Goal: Transaction & Acquisition: Subscribe to service/newsletter

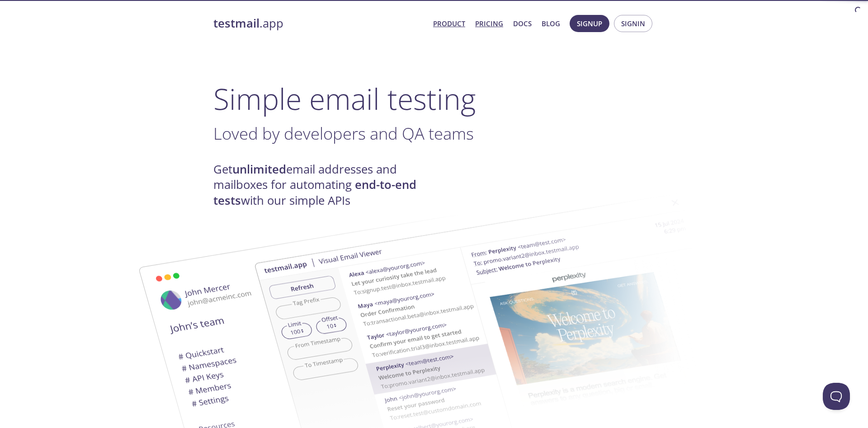
click at [499, 24] on link "Pricing" at bounding box center [489, 24] width 28 height 12
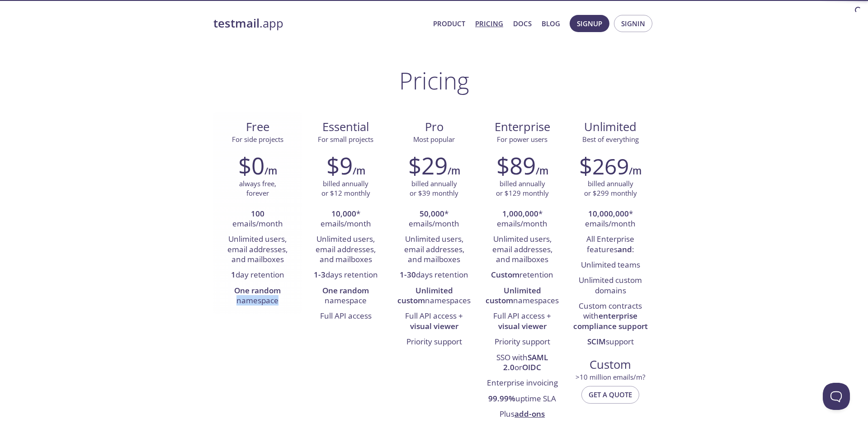
drag, startPoint x: 229, startPoint y: 302, endPoint x: 296, endPoint y: 303, distance: 67.0
click at [296, 303] on div "$0 /m always free, forever 100 emails/month Unlimited users, email addresses, a…" at bounding box center [258, 230] width 88 height 169
click at [631, 28] on span "Signin" at bounding box center [634, 24] width 24 height 12
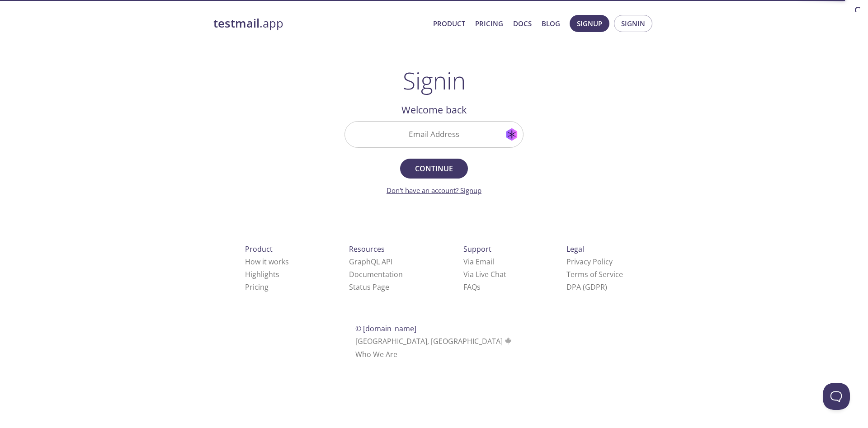
click at [467, 192] on link "Don't have an account? Signup" at bounding box center [434, 190] width 95 height 9
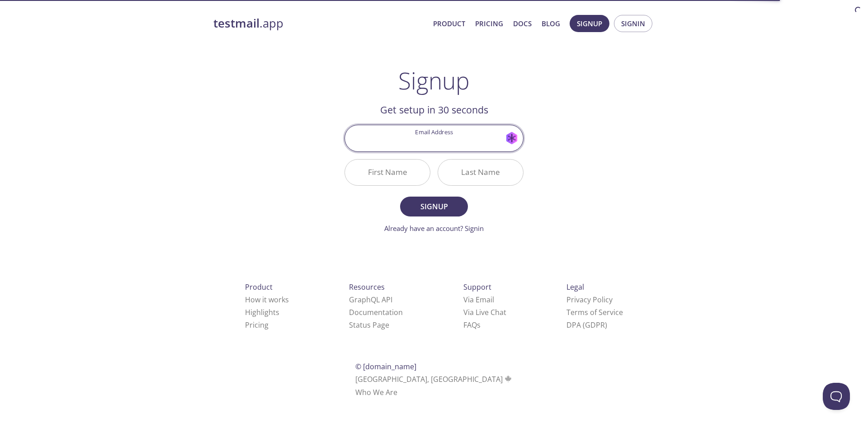
click at [509, 137] on input "Email Address" at bounding box center [434, 138] width 178 height 26
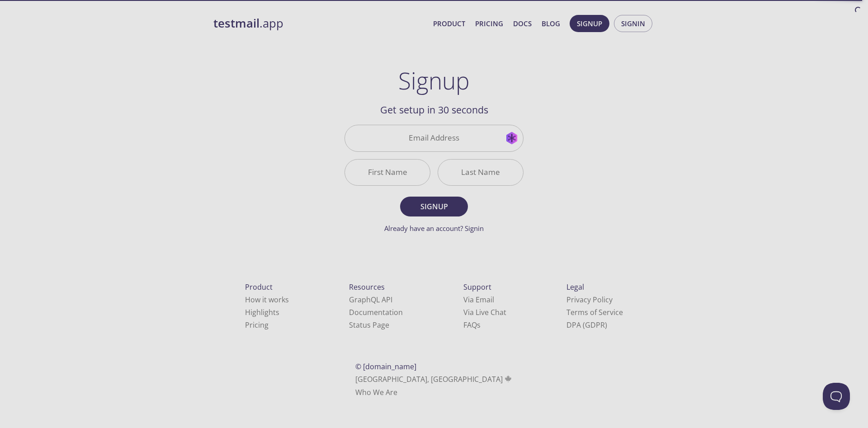
type input "[EMAIL_ADDRESS][DOMAIN_NAME]"
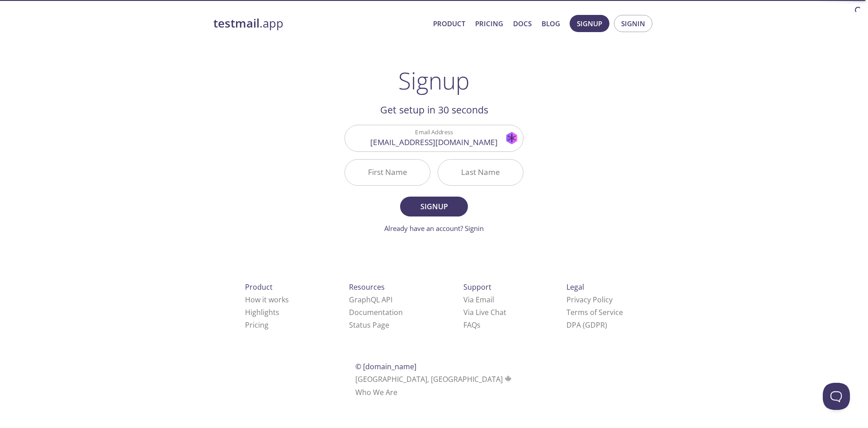
click at [394, 176] on input "First Name" at bounding box center [387, 173] width 85 height 26
type input "Nam"
click at [500, 171] on input "Last Name" at bounding box center [480, 173] width 85 height 26
type input "[PERSON_NAME]"
click at [432, 212] on span "Signup" at bounding box center [434, 206] width 48 height 13
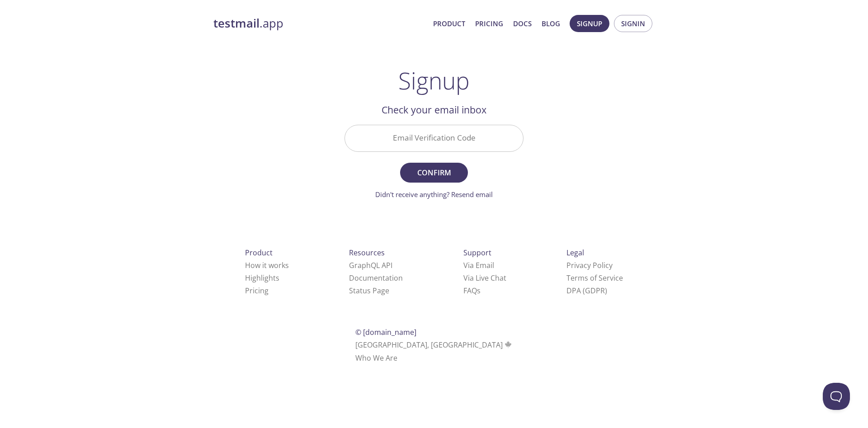
click at [491, 139] on input "Email Verification Code" at bounding box center [434, 138] width 178 height 26
paste input "AUUJC7L"
type input "AUUJC7L"
click at [447, 168] on span "Confirm" at bounding box center [434, 172] width 48 height 13
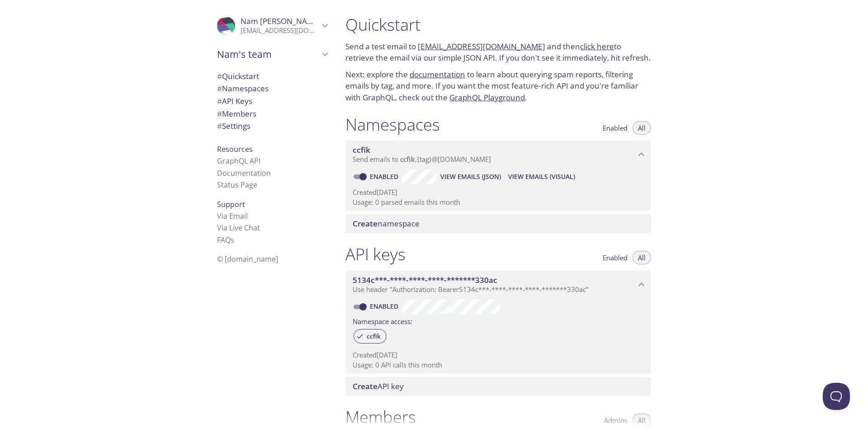
click at [520, 156] on p "Send emails to ccfik . {tag} @[DOMAIN_NAME]" at bounding box center [494, 159] width 283 height 9
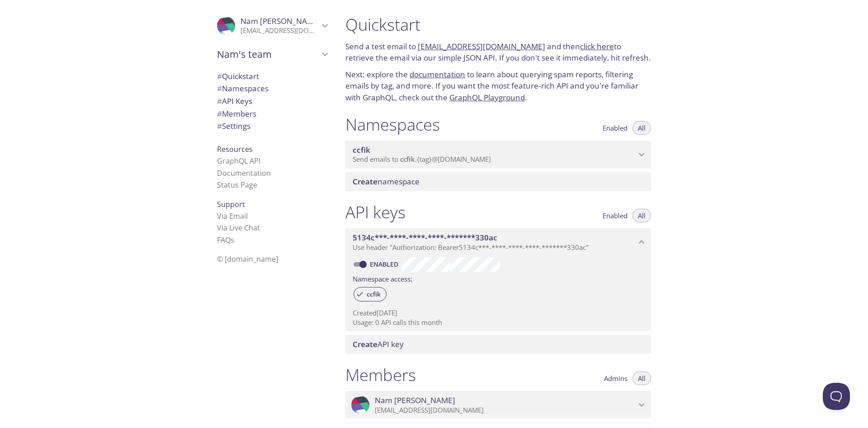
click at [520, 156] on p "Send emails to ccfik . {tag} @[DOMAIN_NAME]" at bounding box center [494, 159] width 283 height 9
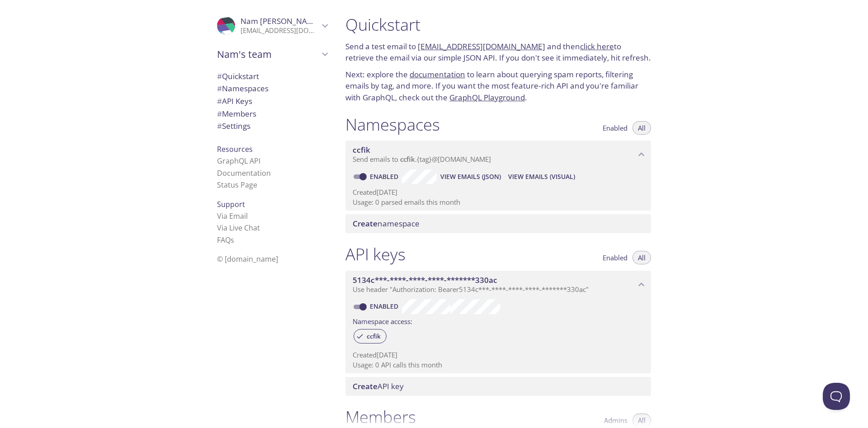
click at [454, 222] on span "Create namespace" at bounding box center [500, 224] width 295 height 10
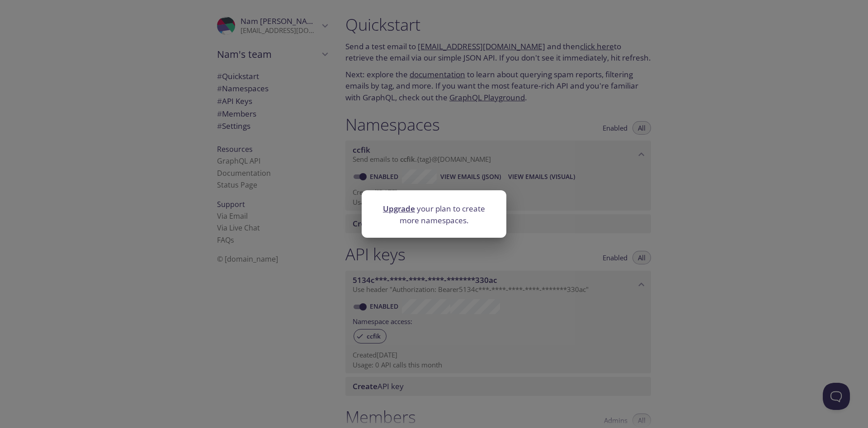
click at [517, 165] on div "Upgrade your plan to create more namespaces." at bounding box center [434, 214] width 868 height 428
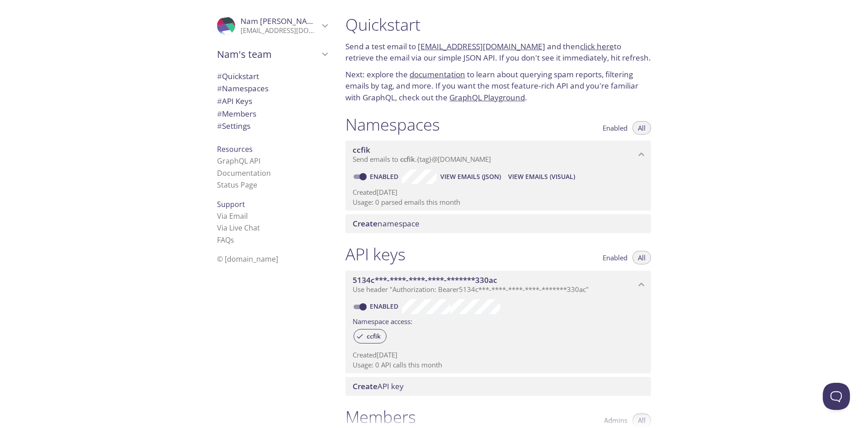
click at [541, 181] on span "View Emails (Visual)" at bounding box center [541, 176] width 67 height 11
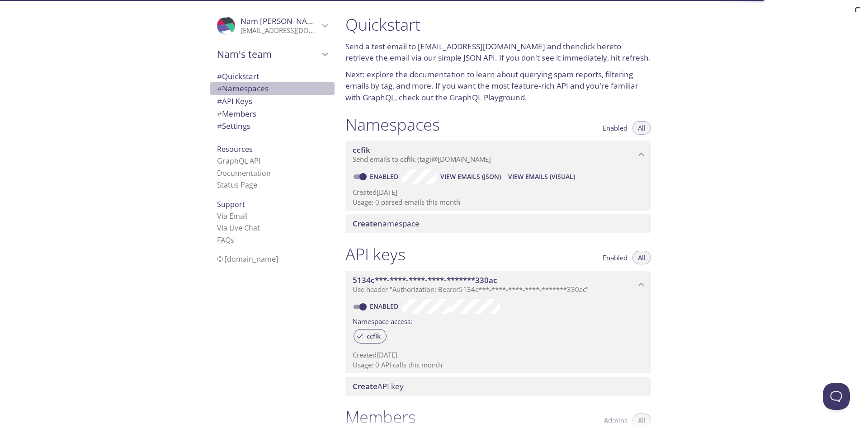
click at [277, 89] on span "# Namespaces" at bounding box center [272, 89] width 110 height 12
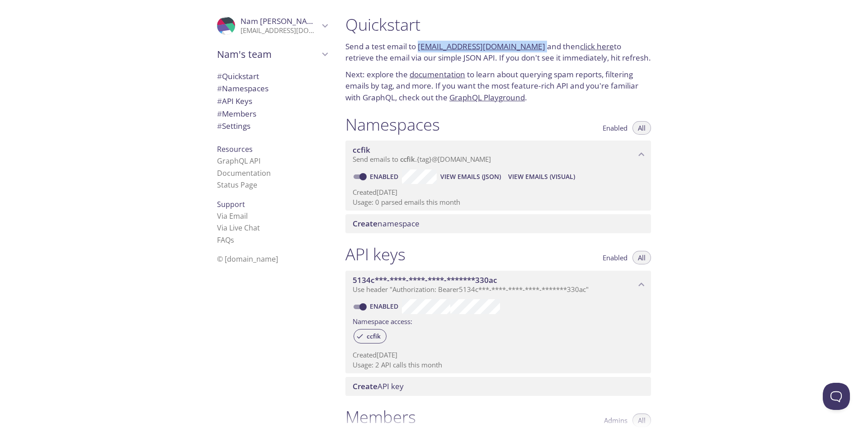
drag, startPoint x: 526, startPoint y: 48, endPoint x: 419, endPoint y: 43, distance: 106.8
click at [419, 43] on p "Send a test email to ccfik.test@inbox.testmail.app and then click here to retri…" at bounding box center [499, 52] width 306 height 23
copy p "[EMAIL_ADDRESS][DOMAIN_NAME]"
click at [581, 55] on p "Send a test email to ccfik.test@inbox.testmail.app and then click here to retri…" at bounding box center [499, 52] width 306 height 23
click at [580, 48] on link "click here" at bounding box center [597, 46] width 34 height 10
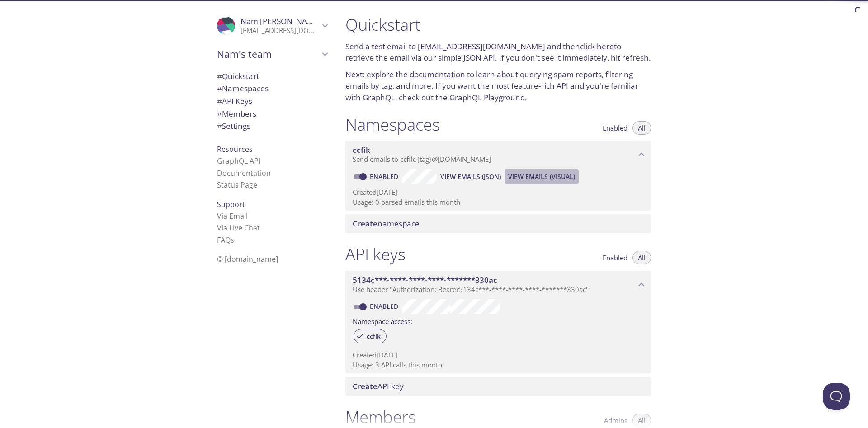
click at [518, 181] on span "View Emails (Visual)" at bounding box center [541, 176] width 67 height 11
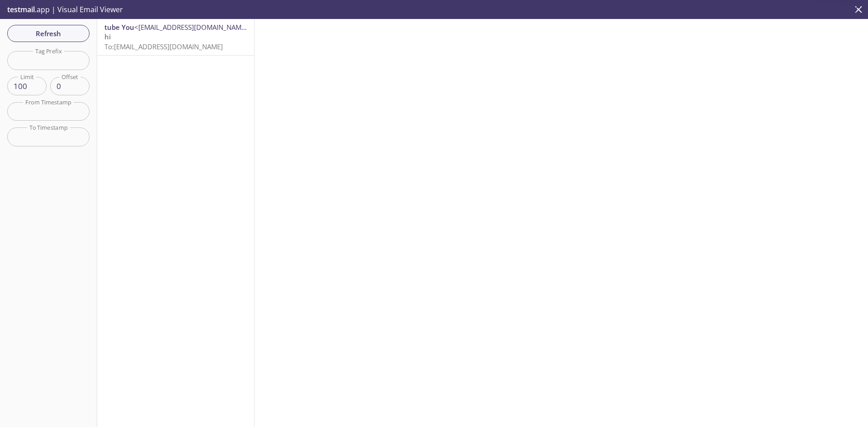
click at [171, 44] on span "To: ccfik.test@inbox.testmail.app" at bounding box center [163, 46] width 119 height 9
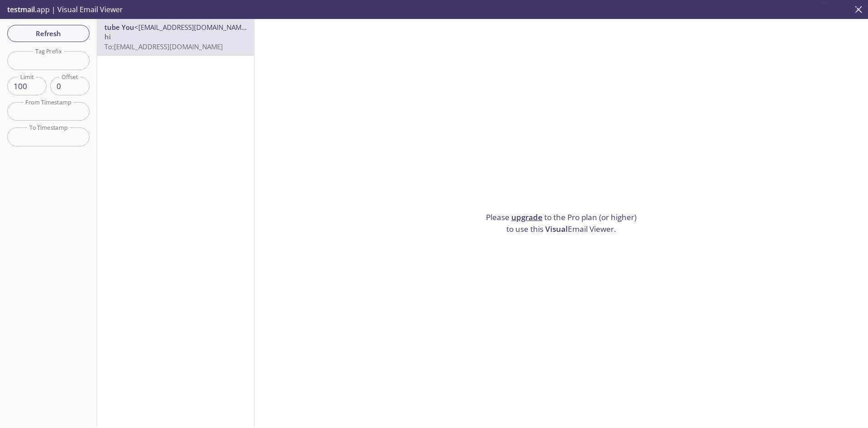
click at [859, 13] on icon "close" at bounding box center [859, 10] width 12 height 12
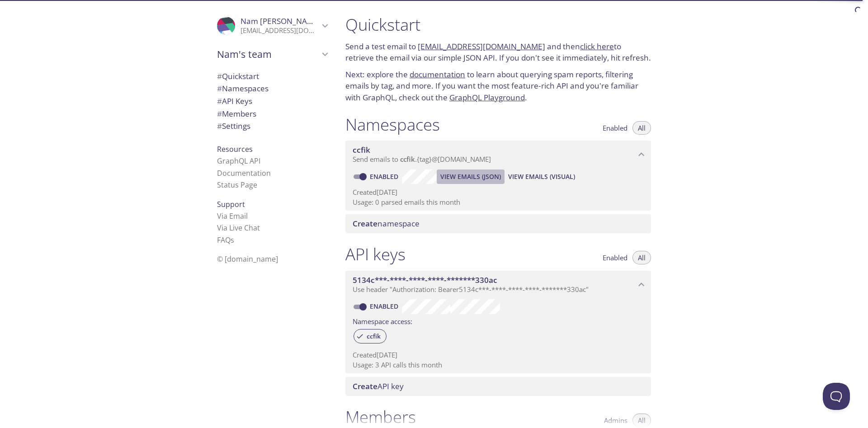
click at [457, 177] on span "View Emails (JSON)" at bounding box center [471, 176] width 61 height 11
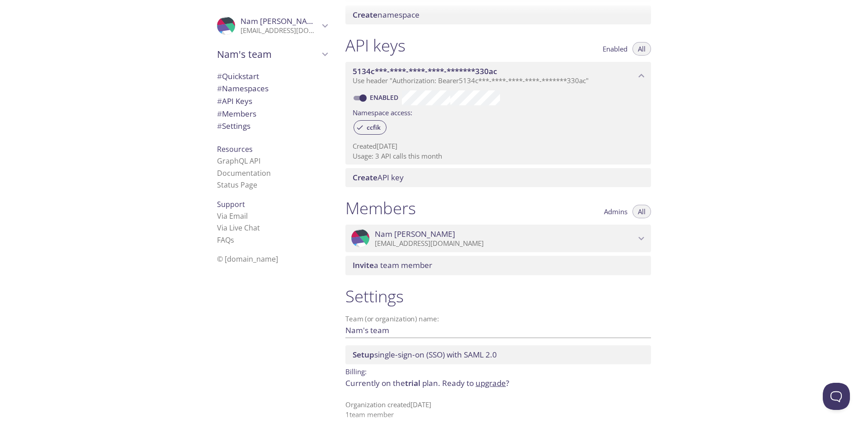
scroll to position [215, 0]
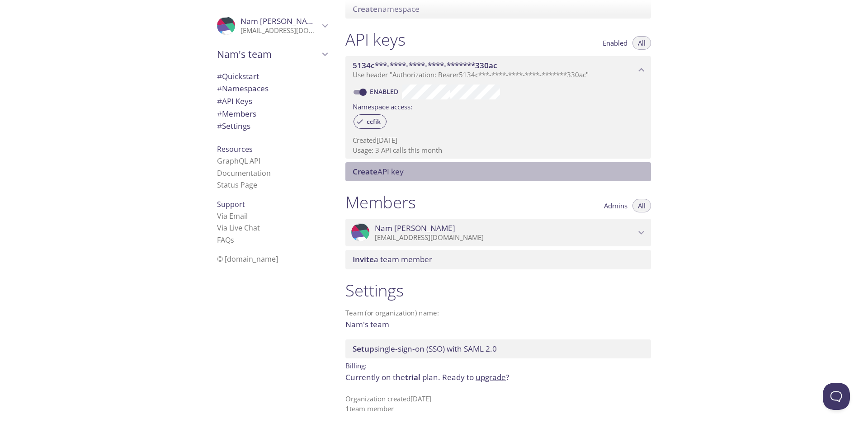
click at [448, 176] on span "Create API key" at bounding box center [500, 172] width 295 height 10
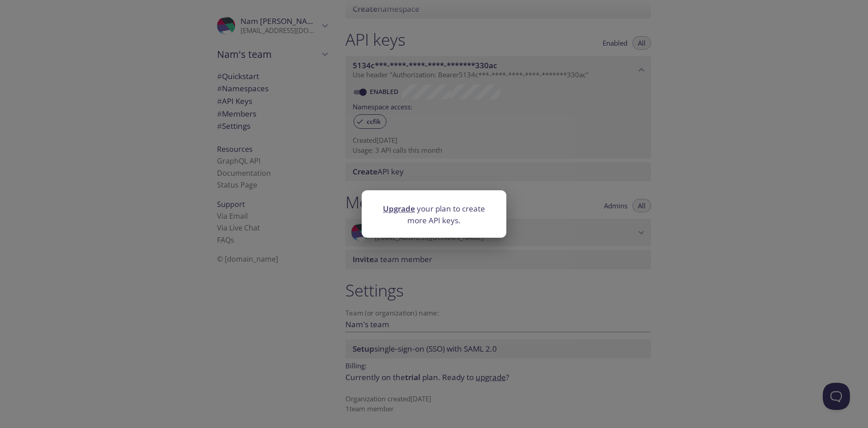
click at [364, 312] on div "Upgrade your plan to create more API keys." at bounding box center [434, 214] width 868 height 428
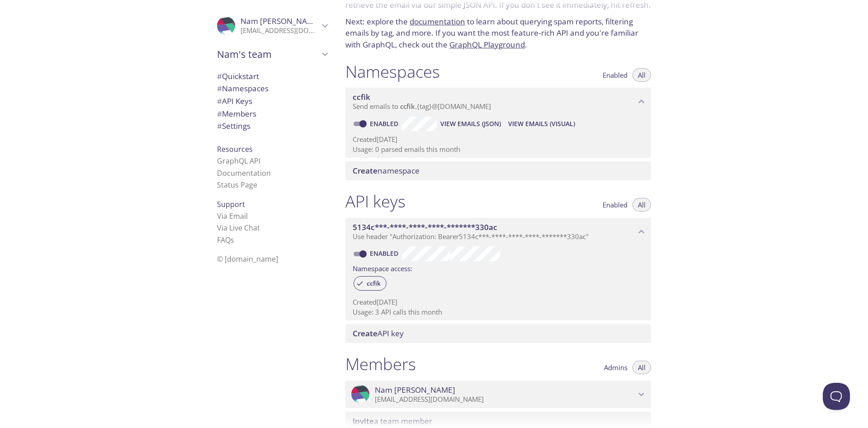
scroll to position [0, 0]
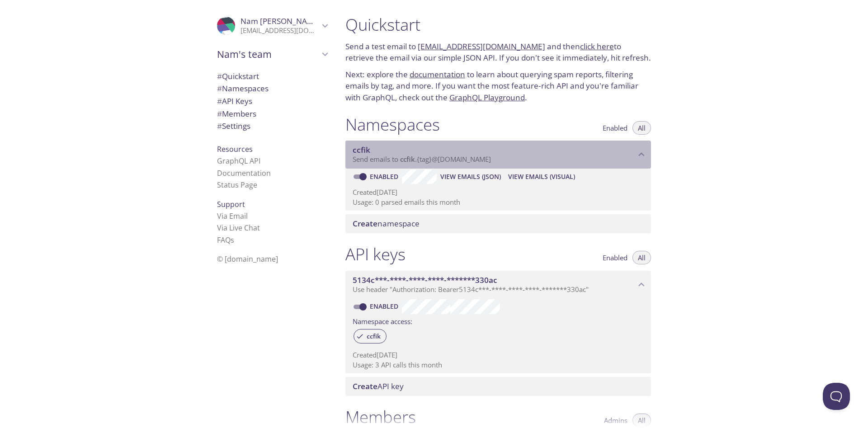
click at [617, 155] on span "ccfik" at bounding box center [494, 150] width 283 height 10
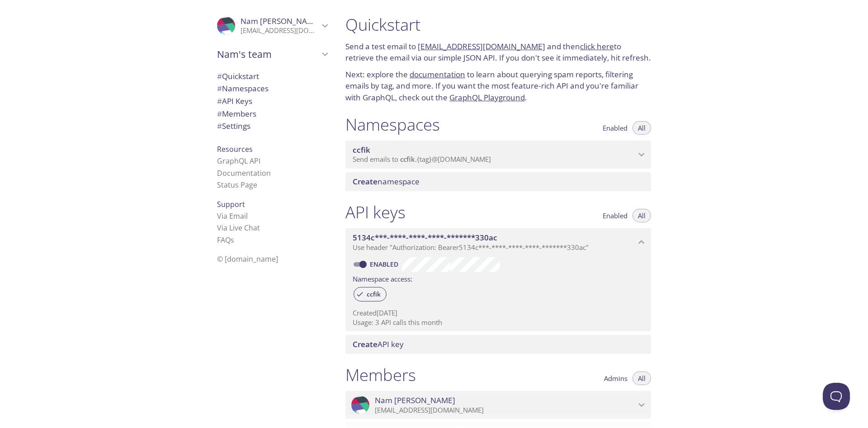
click at [619, 128] on span "Enabled" at bounding box center [615, 128] width 25 height 0
click at [644, 133] on button "All" at bounding box center [642, 128] width 19 height 14
click at [563, 179] on span "Create namespace" at bounding box center [500, 182] width 295 height 10
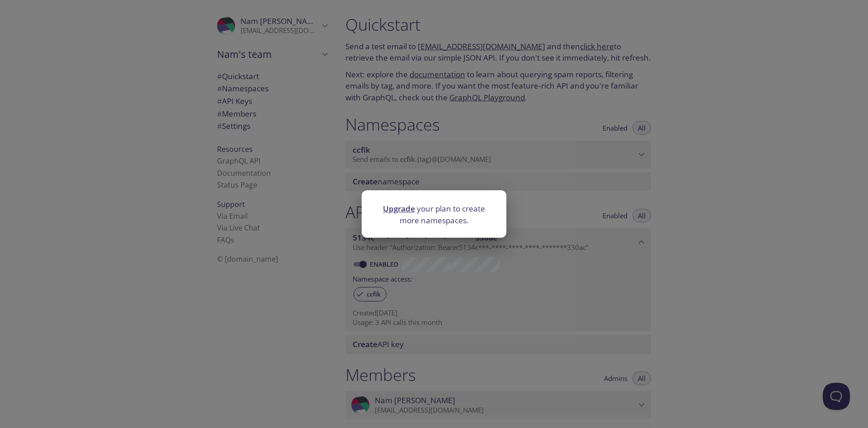
click at [470, 171] on div "Upgrade your plan to create more namespaces." at bounding box center [434, 214] width 868 height 428
